Goal: Task Accomplishment & Management: Use online tool/utility

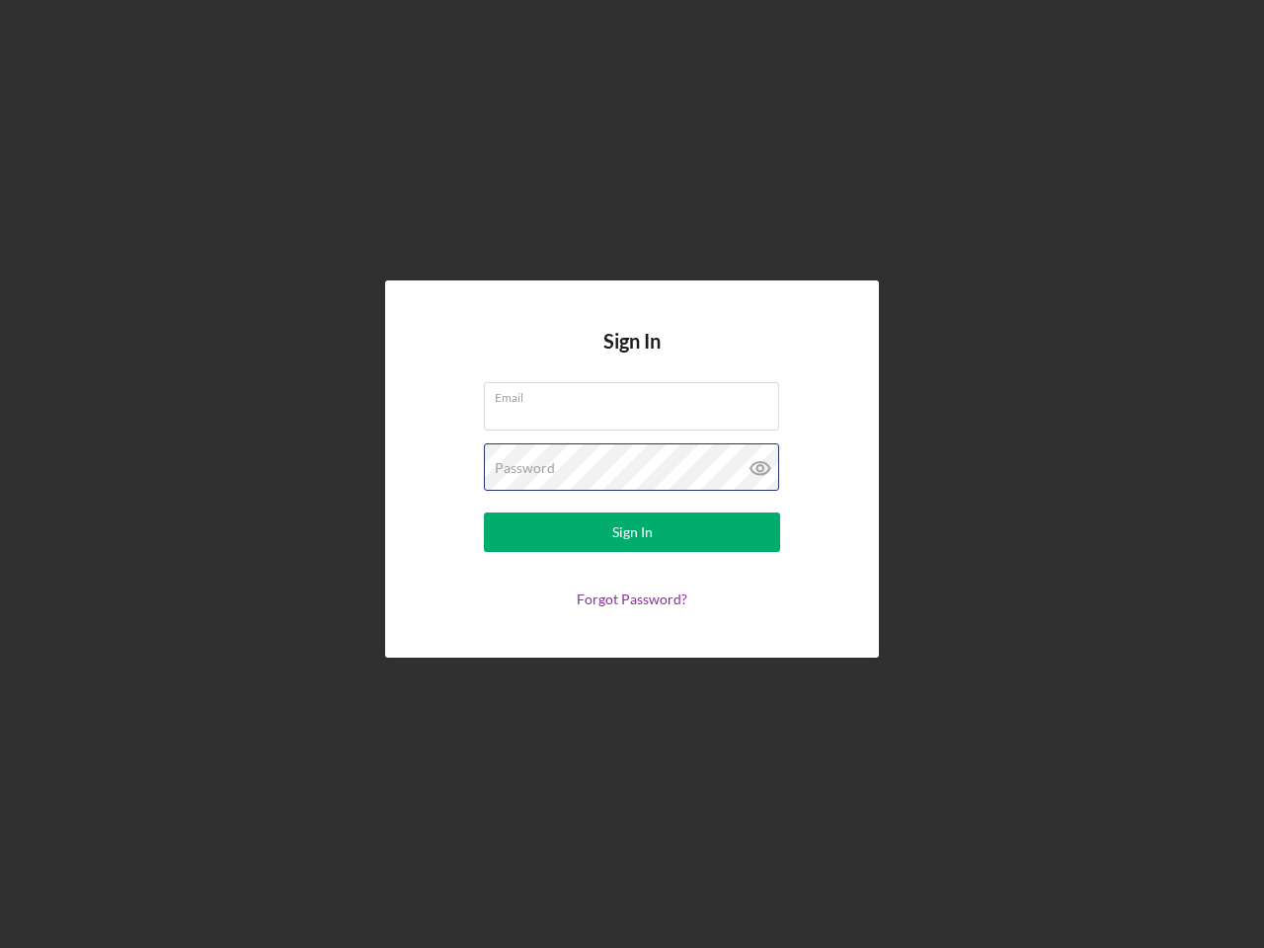
click at [632, 474] on div "Password" at bounding box center [632, 467] width 296 height 49
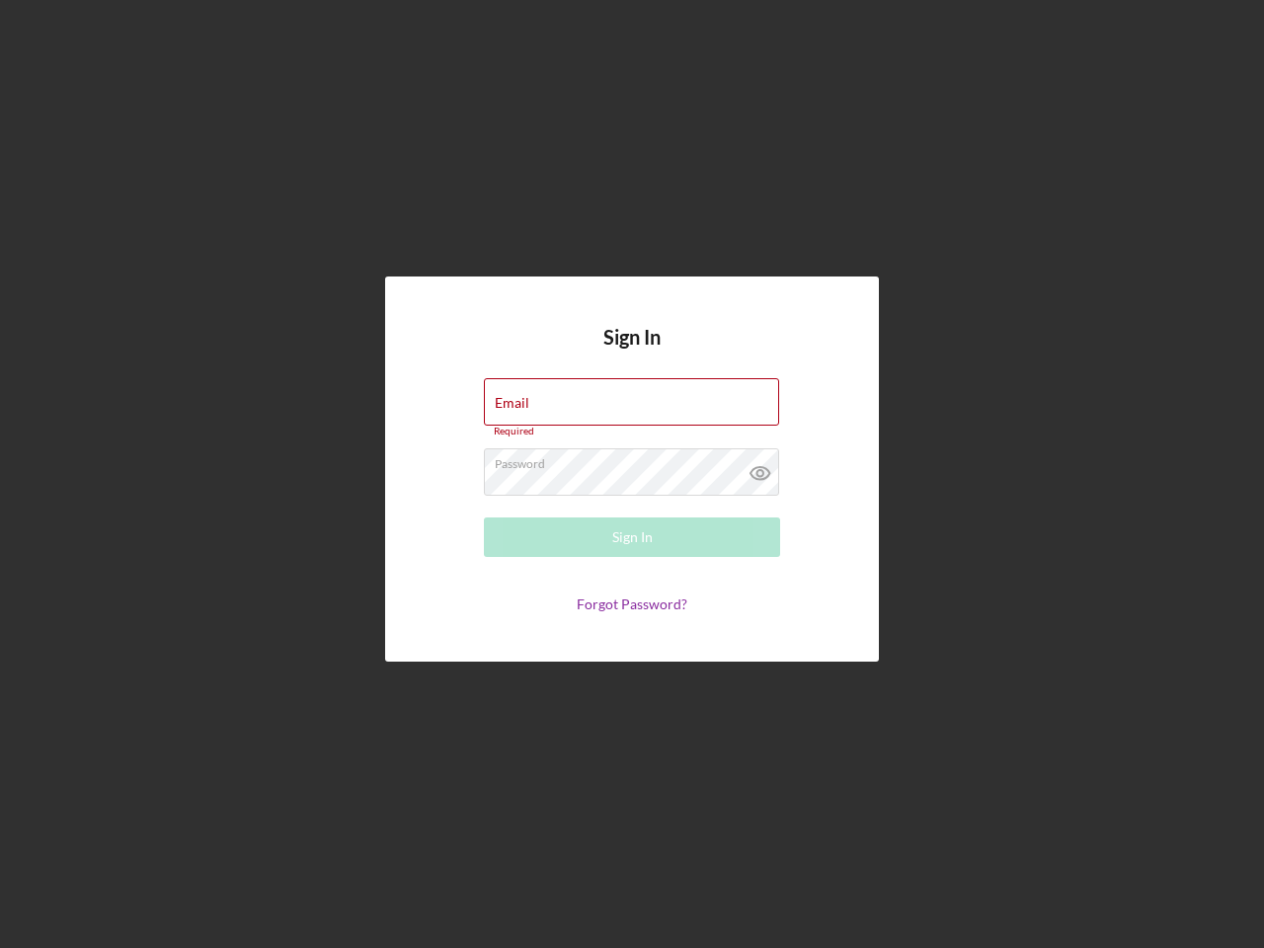
click at [760, 468] on icon at bounding box center [760, 472] width 49 height 49
